Goal: Navigation & Orientation: Find specific page/section

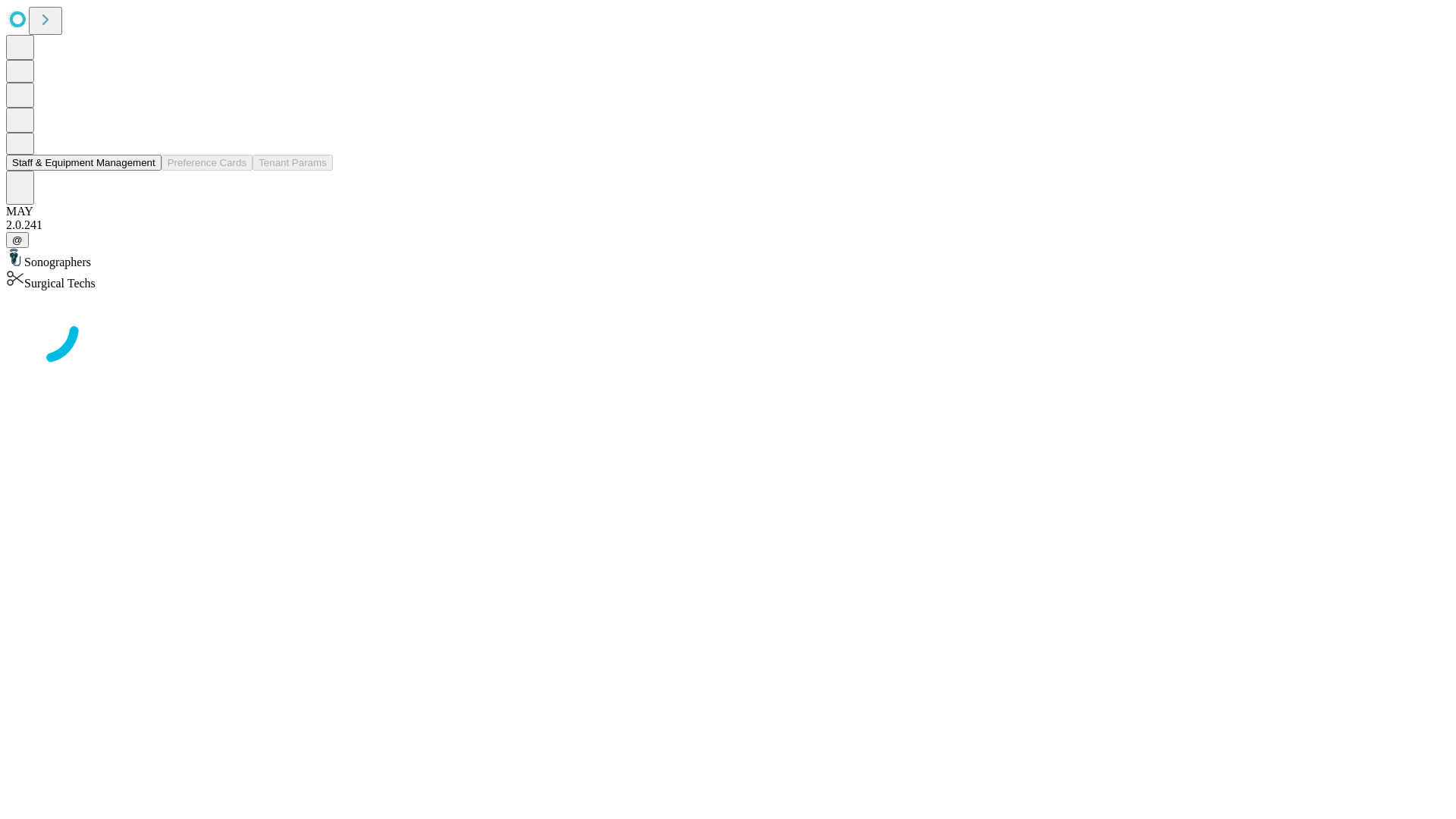
click at [145, 170] on button "Staff & Equipment Management" at bounding box center [84, 163] width 155 height 16
